Goal: Task Accomplishment & Management: Manage account settings

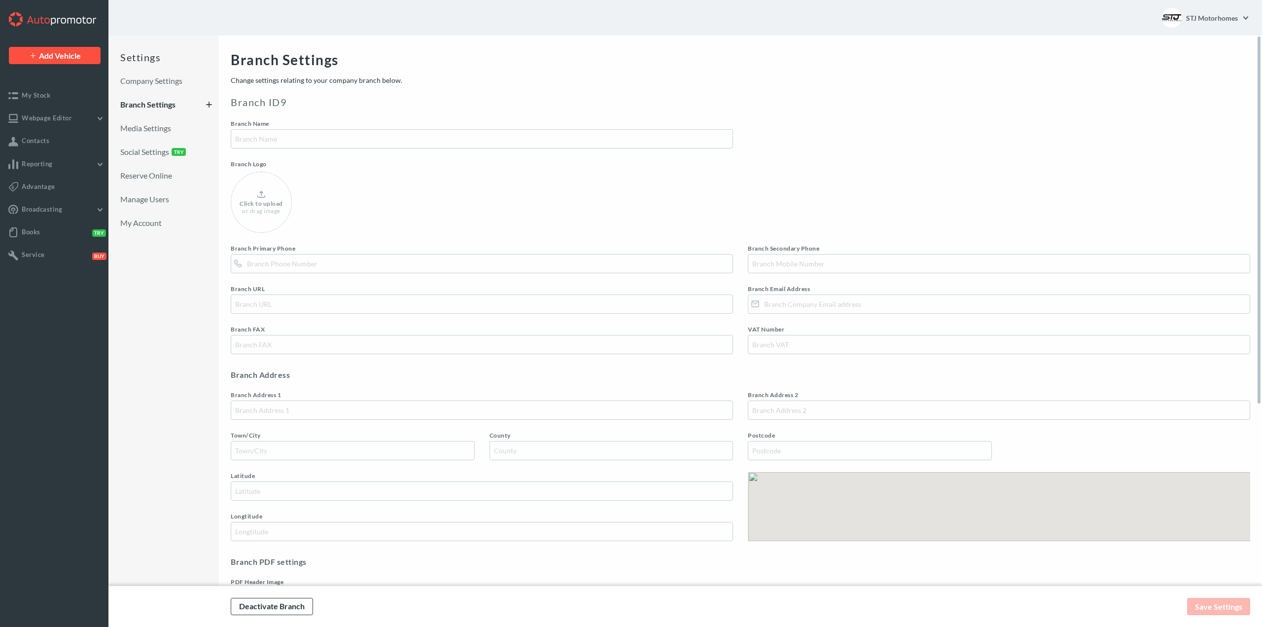
type input "STJ Motorhomes"
type input "01491 671563"
type input "[URL][DOMAIN_NAME]"
type input "[EMAIL_ADDRESS][DOMAIN_NAME]"
type input "[GEOGRAPHIC_DATA]"
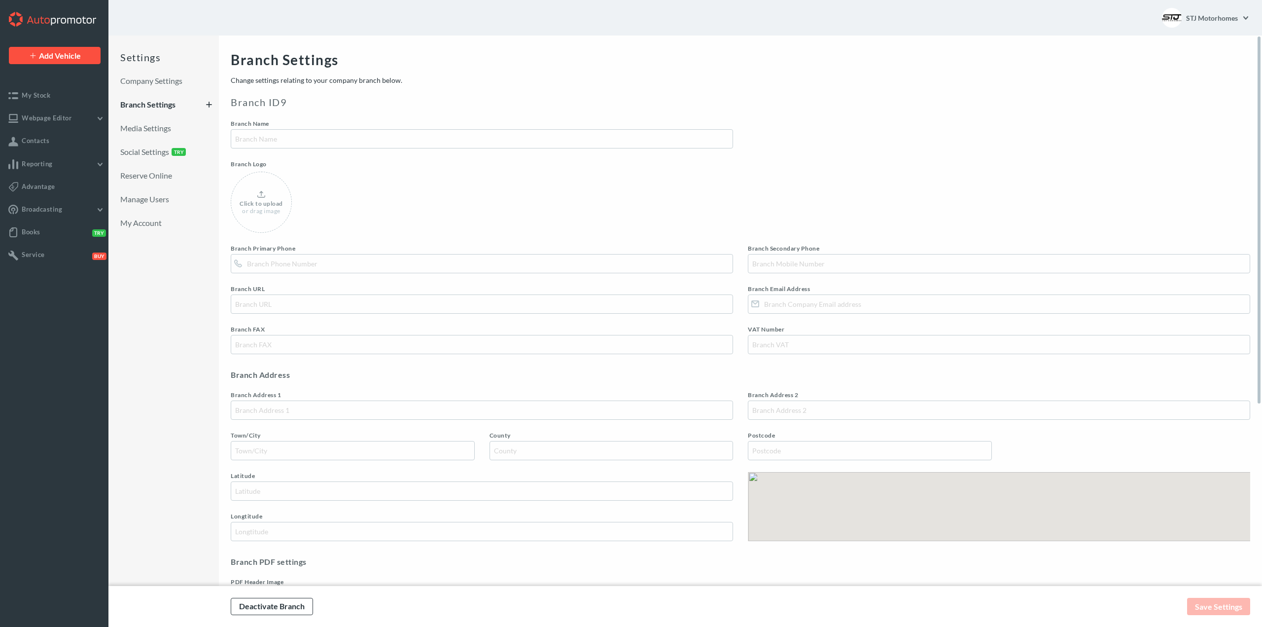
type input "[GEOGRAPHIC_DATA]"
type input "Reading"
type input "[GEOGRAPHIC_DATA]"
type input "RG8 8NW"
type input "51.477382"
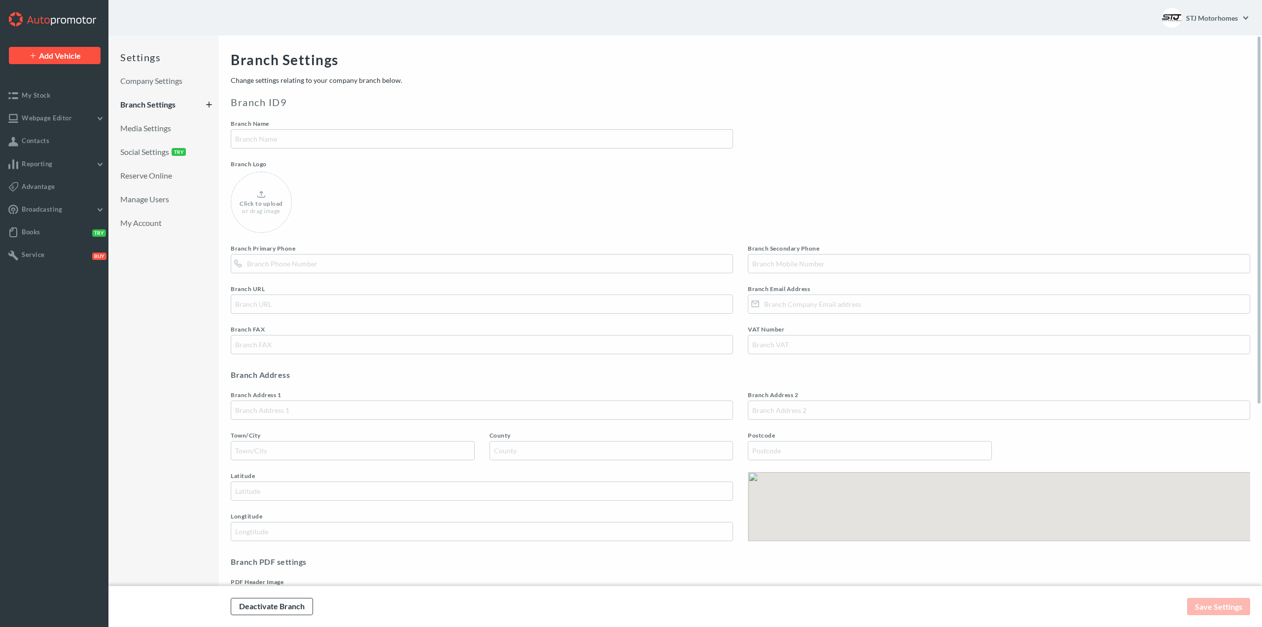
type input "-1.139717"
type input "#2773a6"
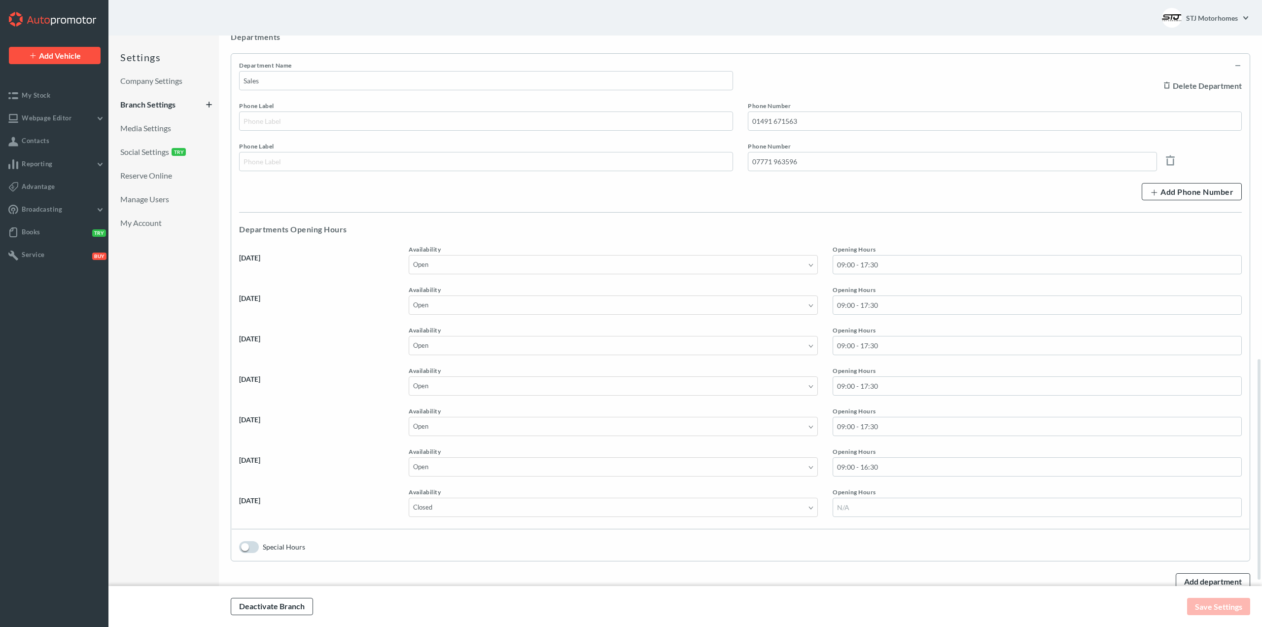
scroll to position [810, 0]
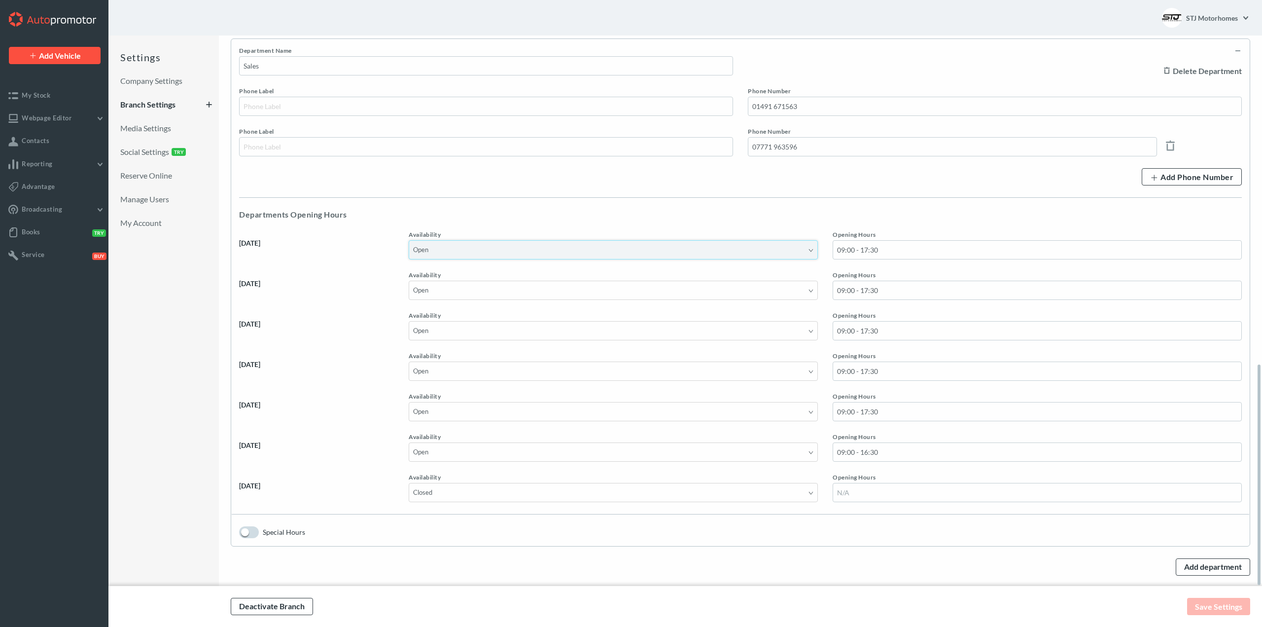
click at [815, 248] on select "Open By Appointment Closed" at bounding box center [613, 249] width 409 height 19
select select "Closed"
click at [409, 240] on select "Open By Appointment Closed" at bounding box center [613, 249] width 409 height 19
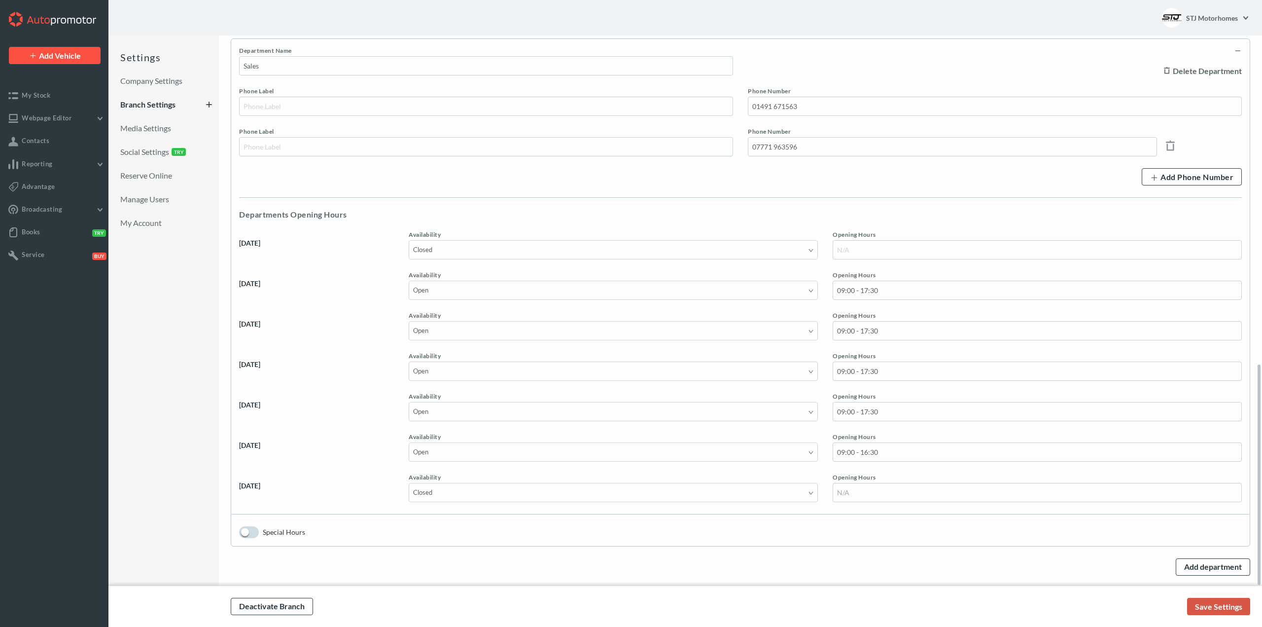
click at [1206, 610] on link "Save Settings" at bounding box center [1218, 606] width 63 height 17
click at [829, 69] on div "Delete Department" at bounding box center [995, 61] width 494 height 29
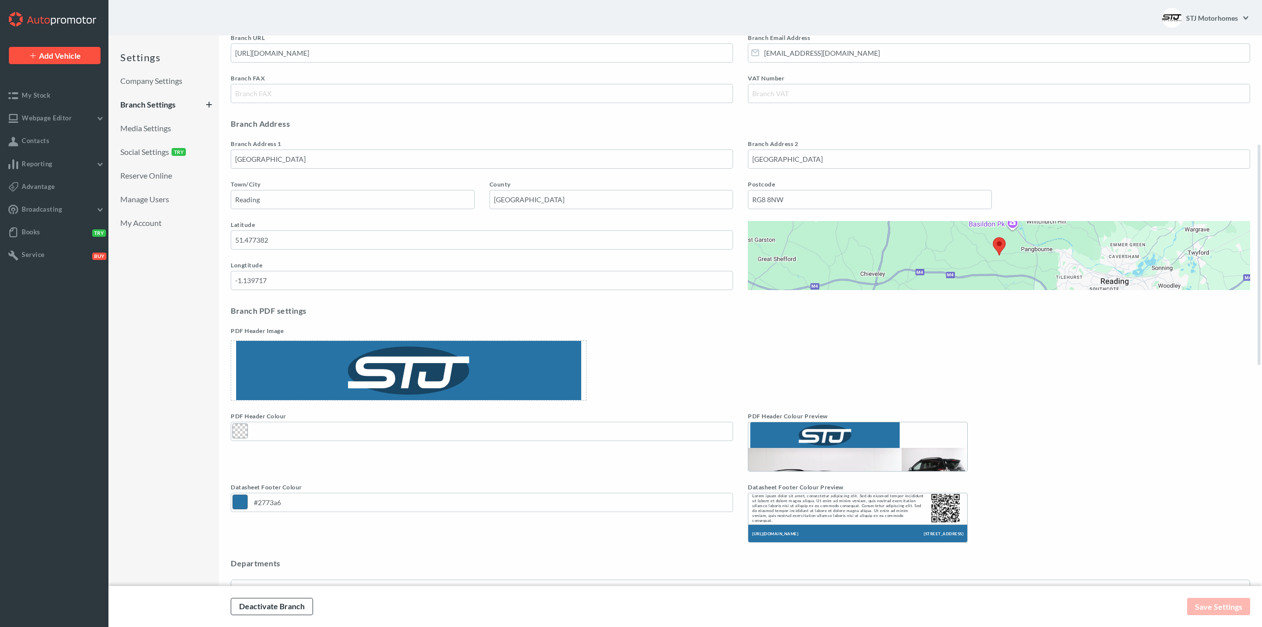
scroll to position [268, 0]
